Goal: Participate in discussion: Engage in conversation with other users on a specific topic

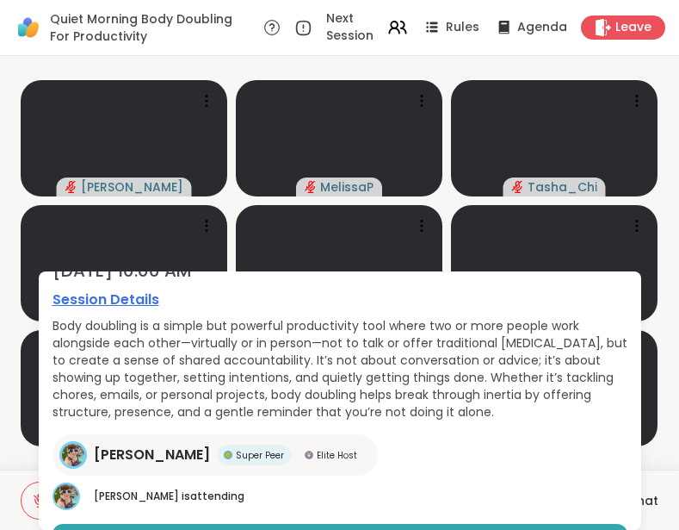
scroll to position [190, 0]
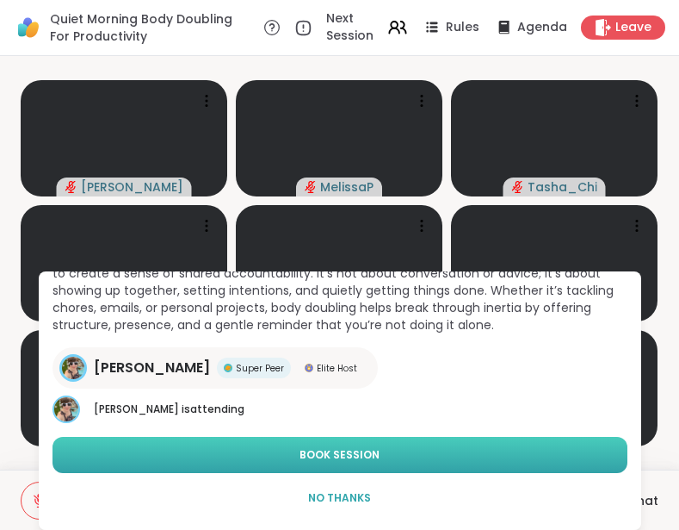
click at [322, 450] on span "Book Session" at bounding box center [340, 455] width 80 height 16
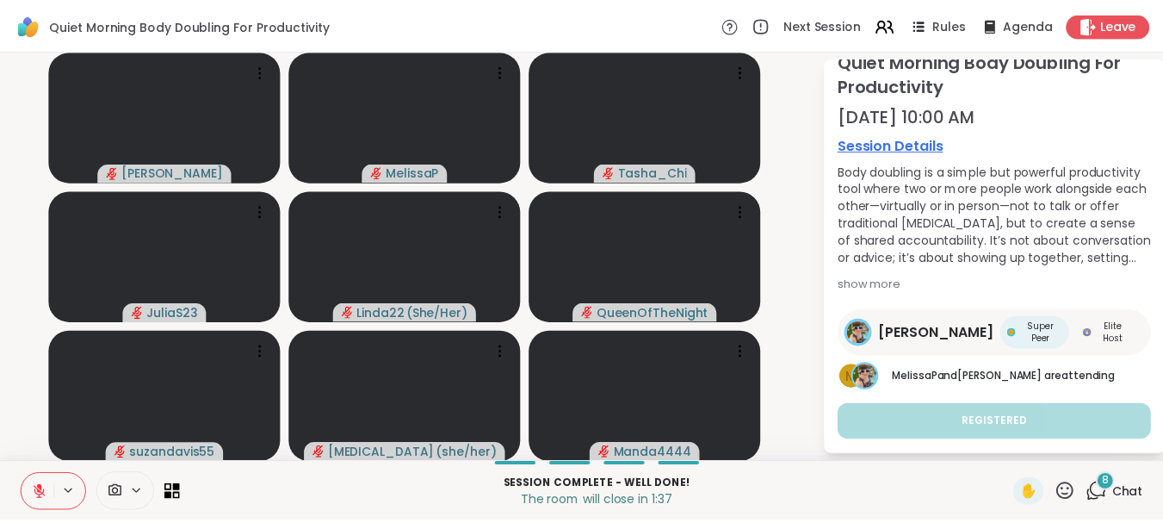
scroll to position [84, 0]
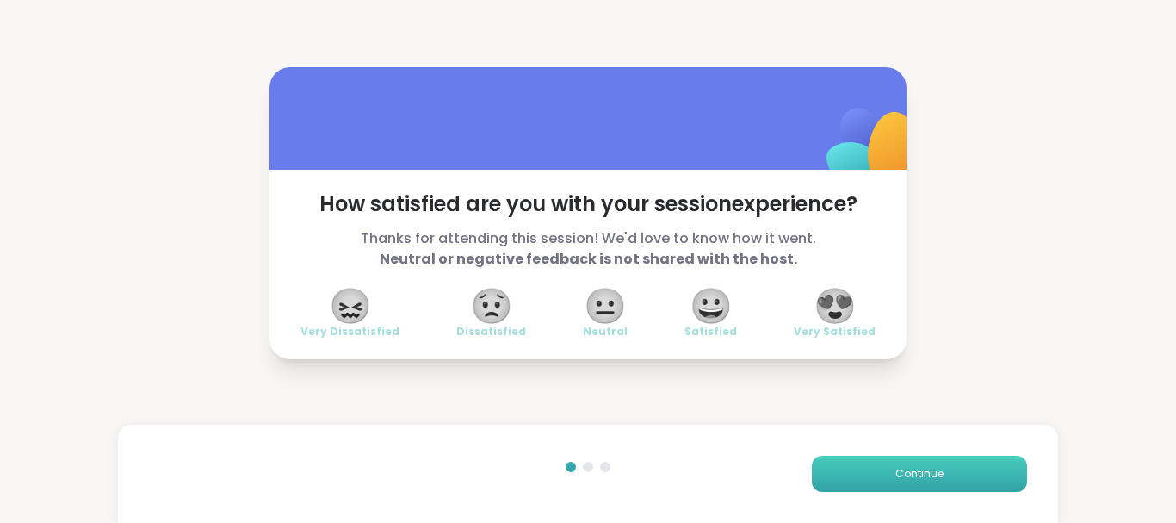
click at [679, 476] on span "Continue" at bounding box center [920, 474] width 48 height 16
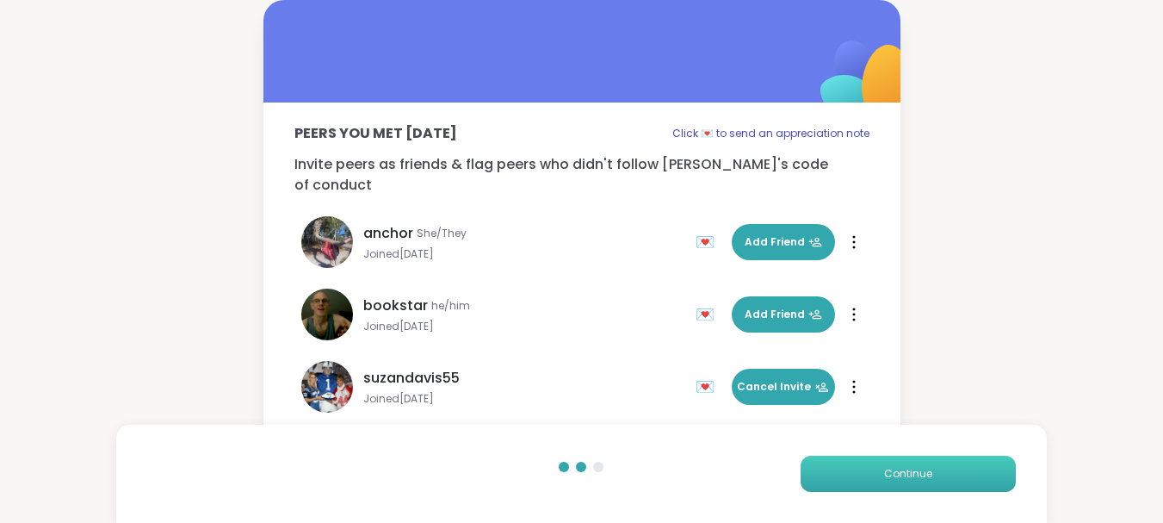
click at [679, 476] on span "Continue" at bounding box center [908, 474] width 48 height 16
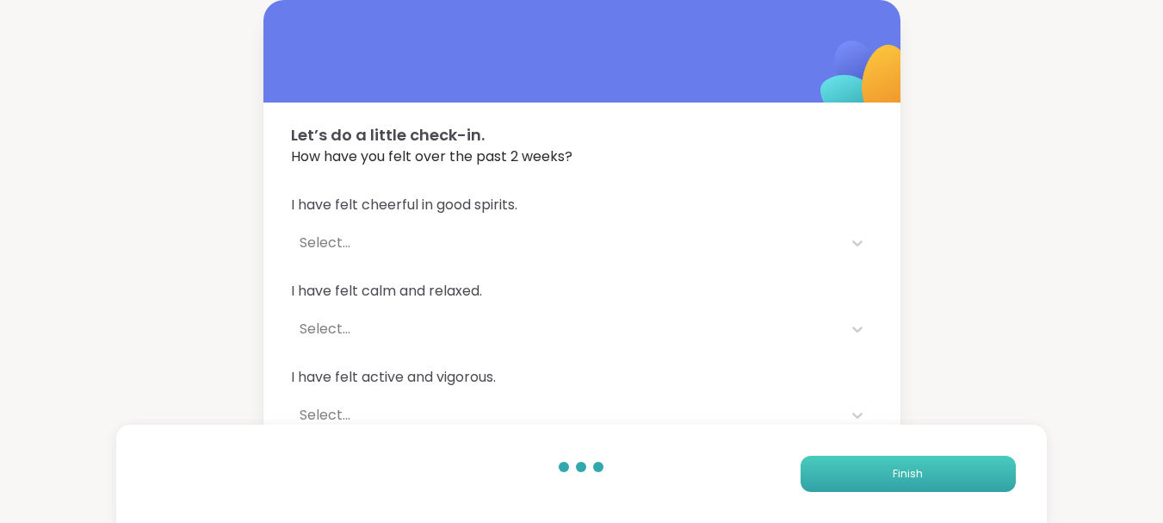
click at [679, 476] on span "Finish" at bounding box center [908, 474] width 30 height 16
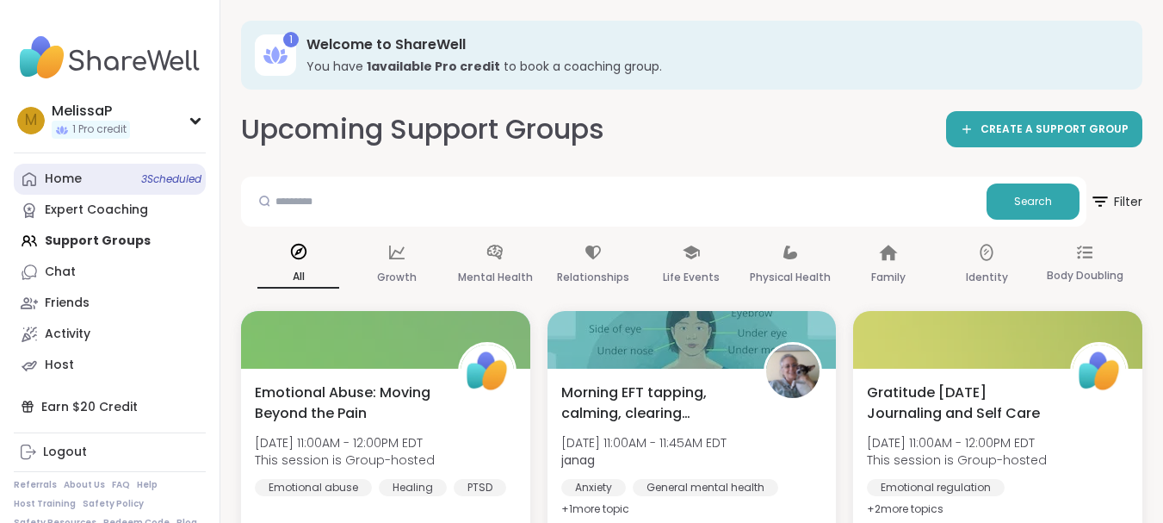
click at [96, 171] on link "Home 3 Scheduled" at bounding box center [110, 179] width 192 height 31
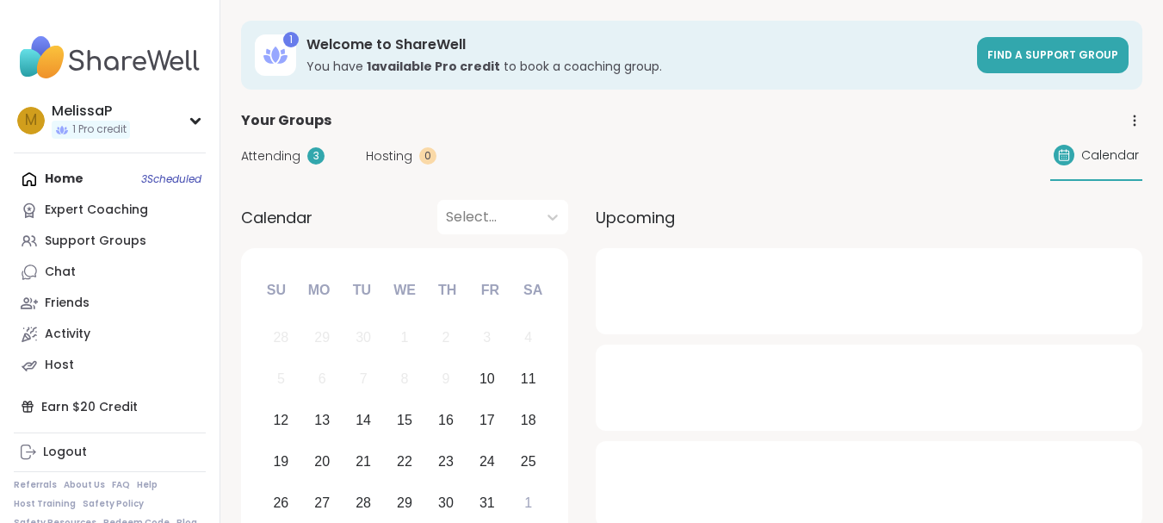
click at [281, 151] on span "Attending" at bounding box center [270, 156] width 59 height 18
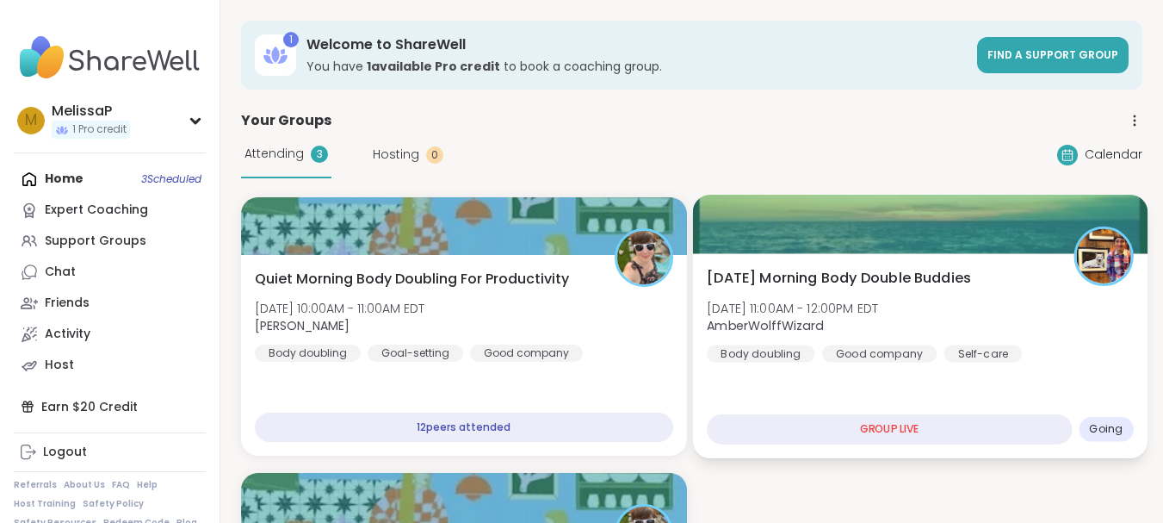
click at [679, 425] on div "GROUP LIVE" at bounding box center [889, 429] width 365 height 30
click at [679, 307] on div "[DATE] Morning Body Double Buddies [DATE] 11:00AM - 12:00PM EDT AmberWolffWizar…" at bounding box center [920, 315] width 426 height 95
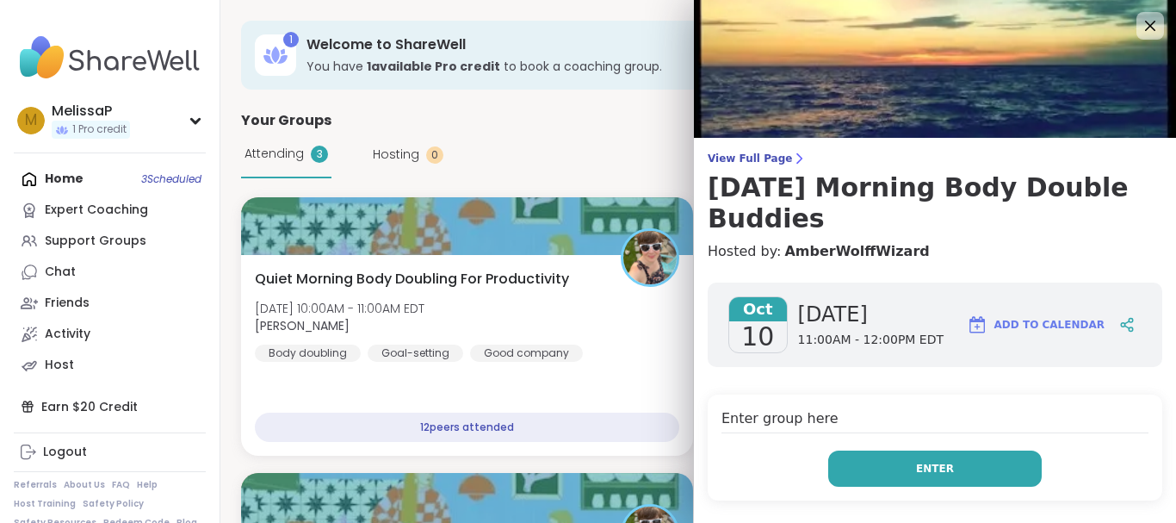
click at [679, 450] on button "Enter" at bounding box center [935, 468] width 214 height 36
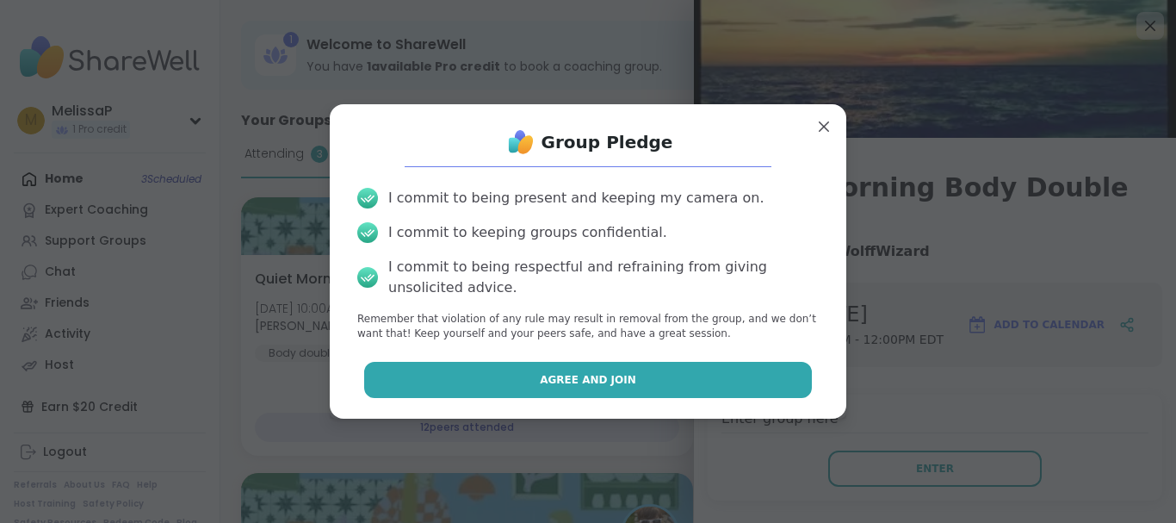
click at [679, 379] on button "Agree and Join" at bounding box center [588, 380] width 449 height 36
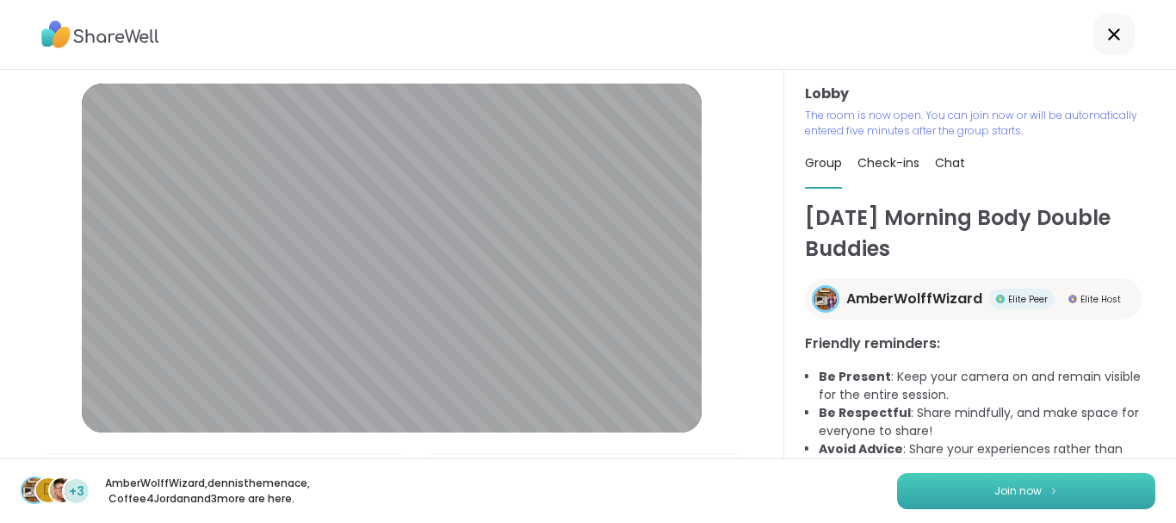
click at [679, 483] on span "Join now" at bounding box center [1018, 491] width 47 height 16
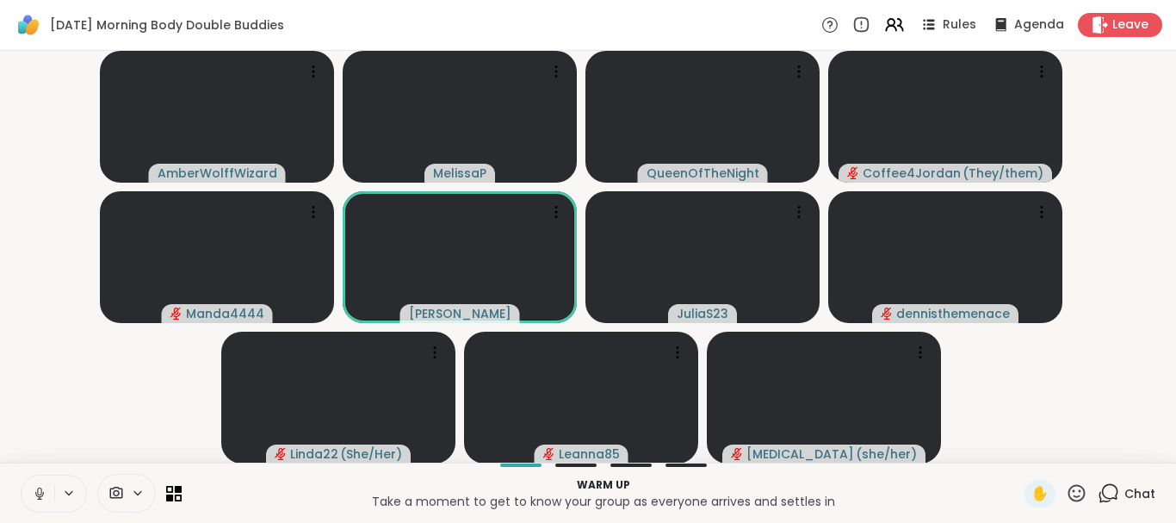
click at [40, 500] on icon at bounding box center [40, 494] width 16 height 16
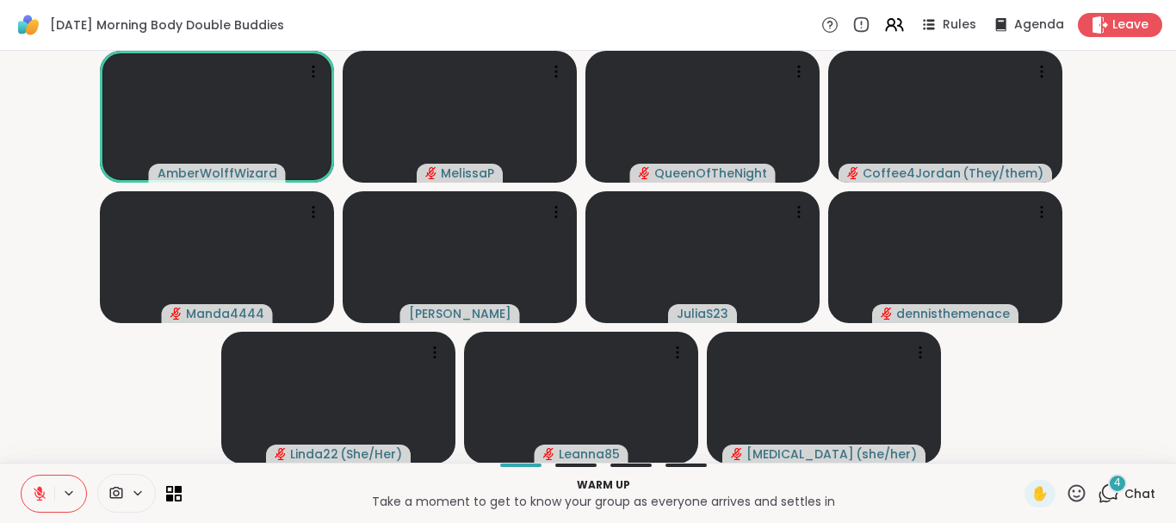
click at [40, 493] on icon at bounding box center [40, 493] width 12 height 12
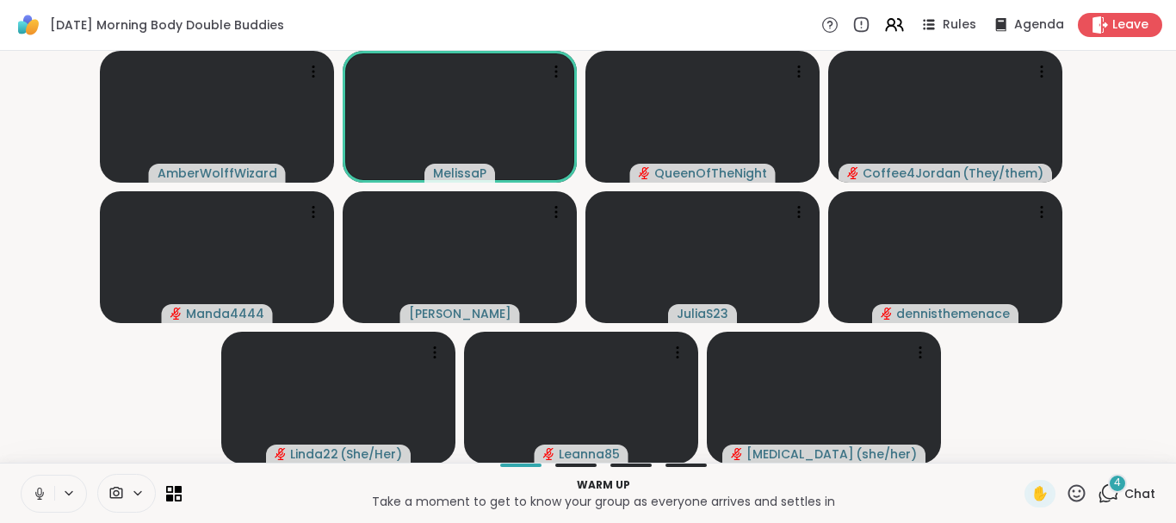
click at [40, 493] on icon at bounding box center [40, 494] width 16 height 16
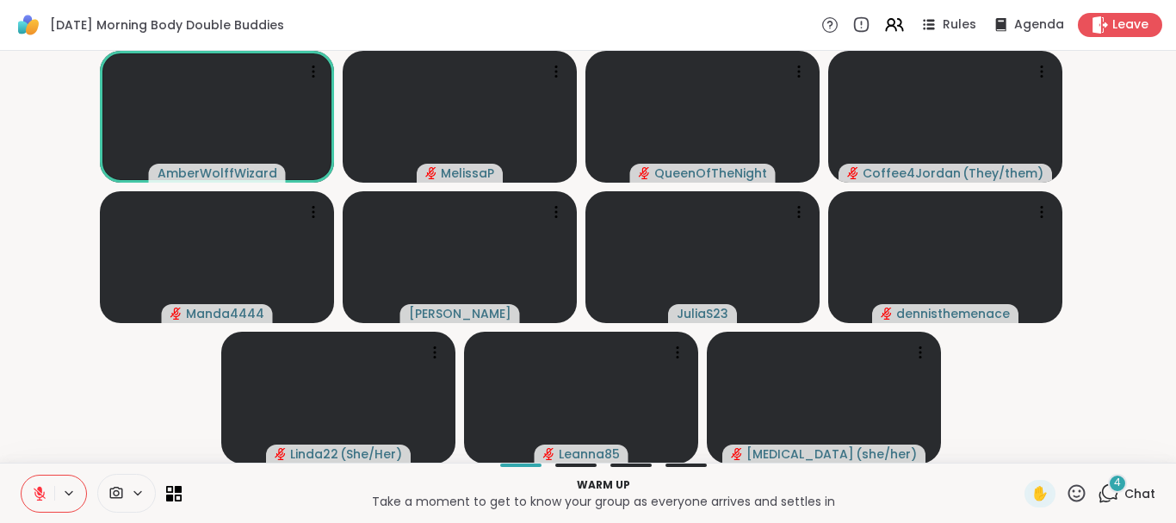
click at [40, 493] on icon at bounding box center [40, 493] width 12 height 12
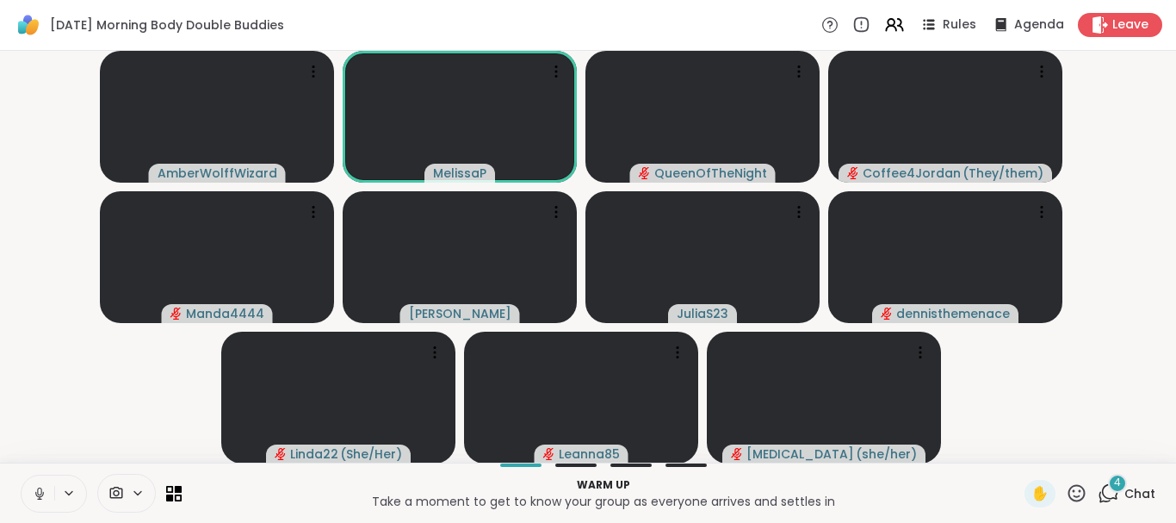
click at [40, 493] on icon at bounding box center [40, 494] width 16 height 16
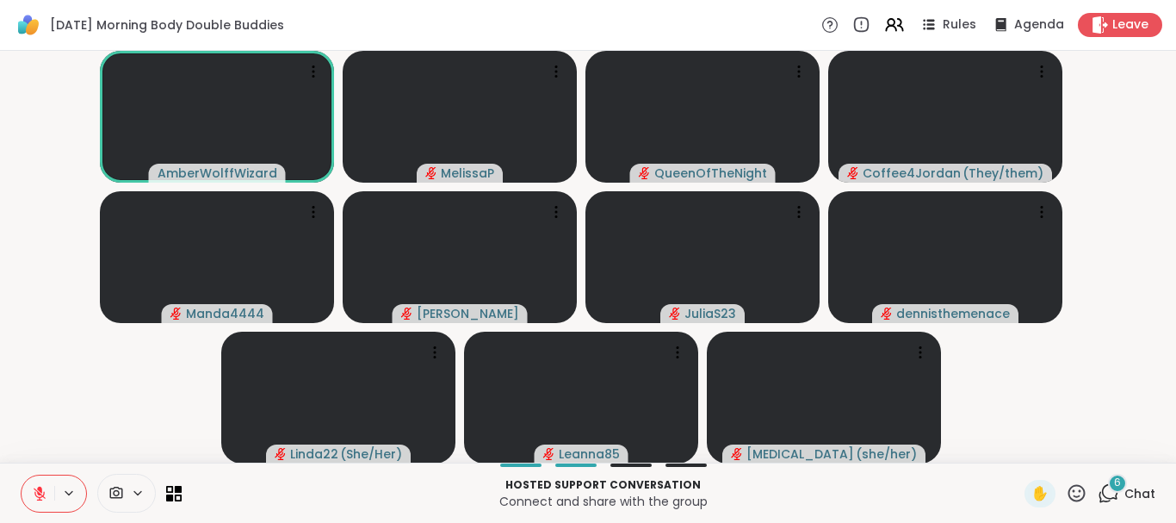
click at [40, 496] on icon at bounding box center [40, 494] width 16 height 16
click at [39, 498] on icon at bounding box center [40, 494] width 16 height 16
click at [39, 493] on icon at bounding box center [40, 493] width 12 height 12
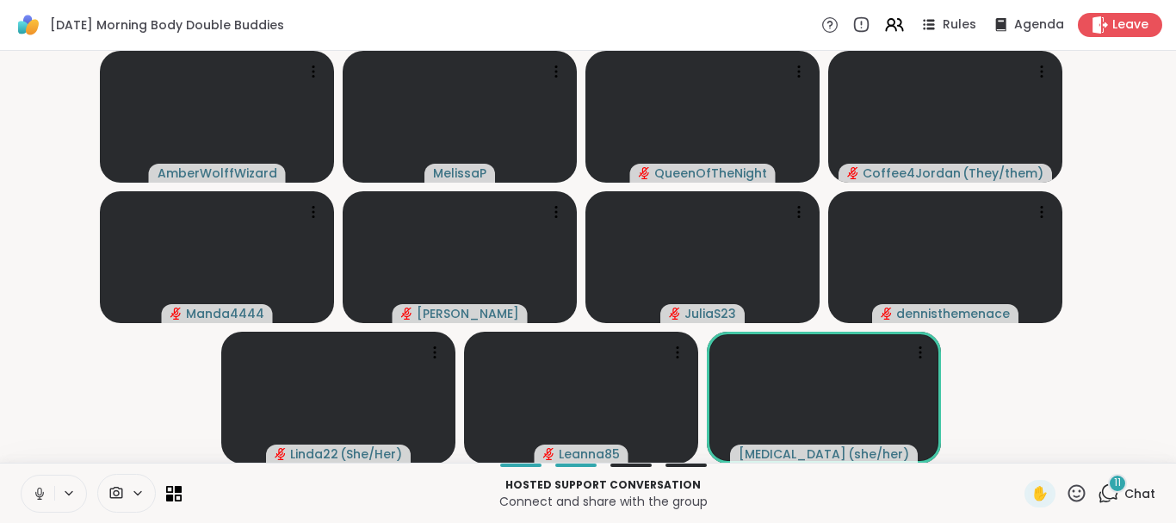
click at [39, 493] on icon at bounding box center [40, 494] width 16 height 16
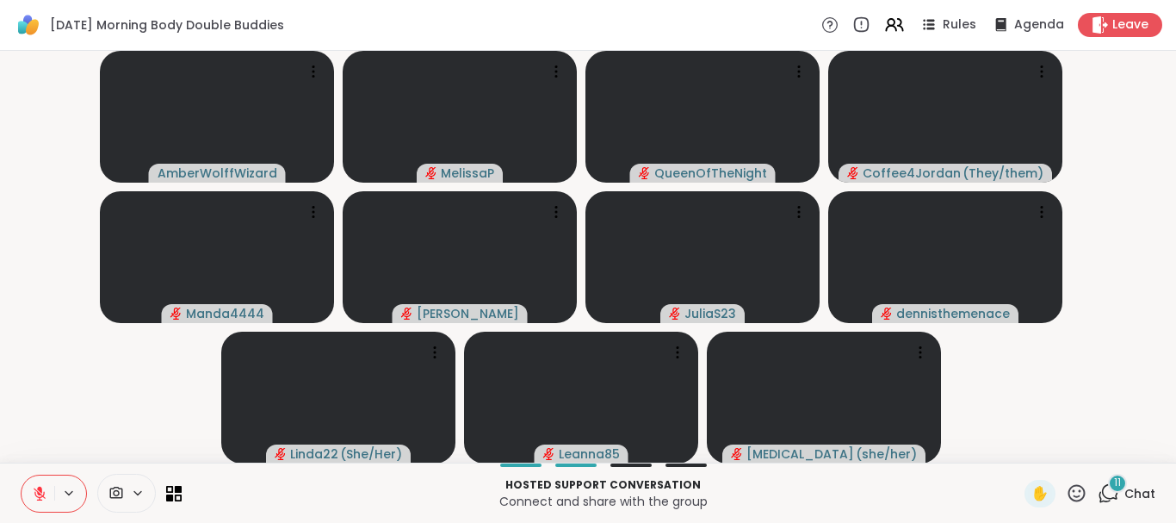
click at [34, 496] on icon at bounding box center [40, 494] width 16 height 16
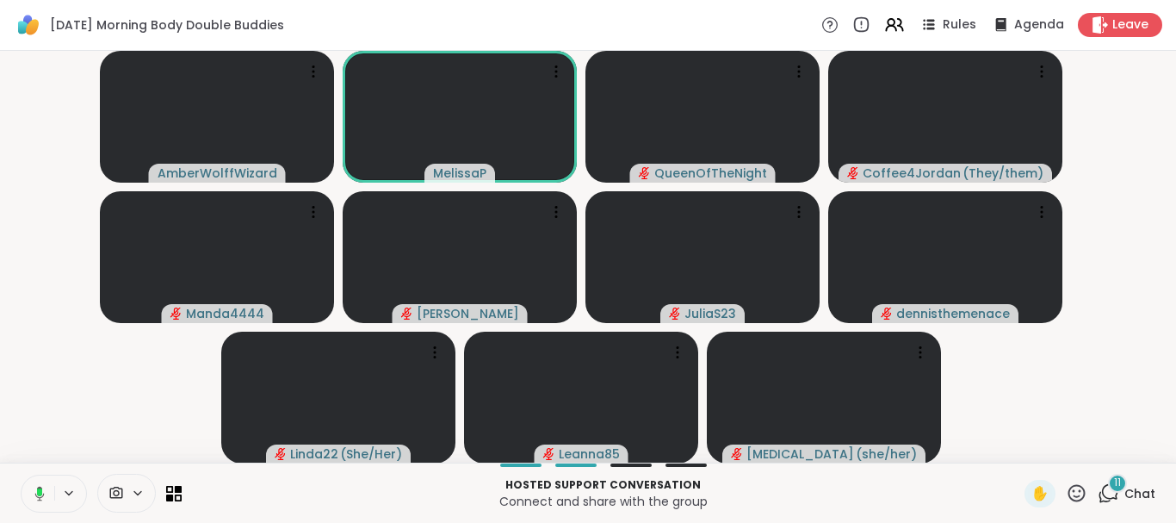
click at [34, 496] on icon at bounding box center [37, 494] width 16 height 16
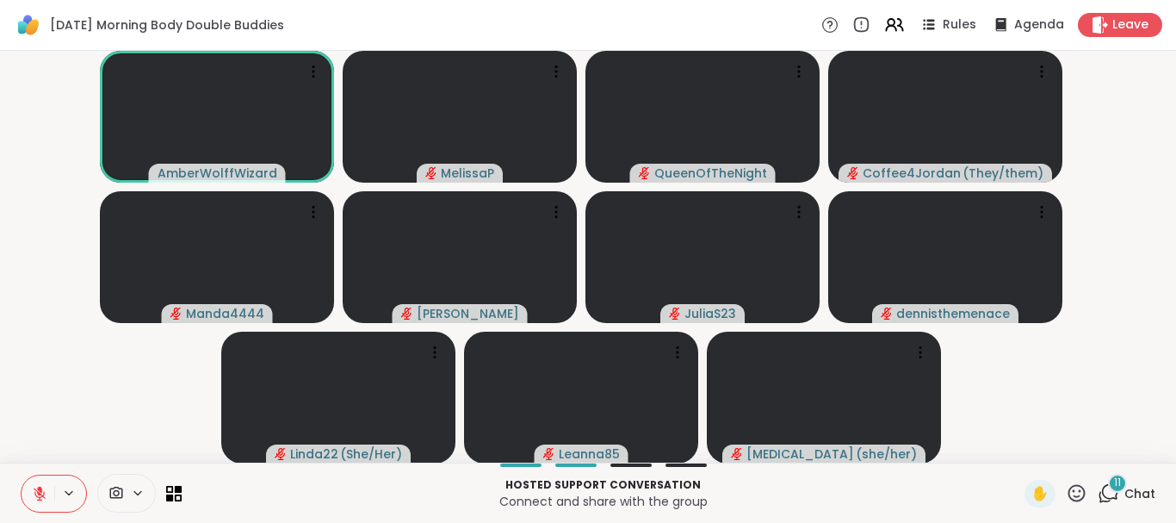
click at [679, 490] on icon at bounding box center [1077, 492] width 17 height 17
click at [679, 450] on span "❤️" at bounding box center [1026, 447] width 17 height 21
